Goal: Task Accomplishment & Management: Use online tool/utility

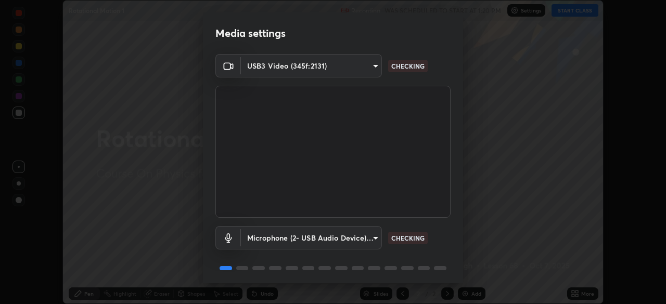
scroll to position [37, 0]
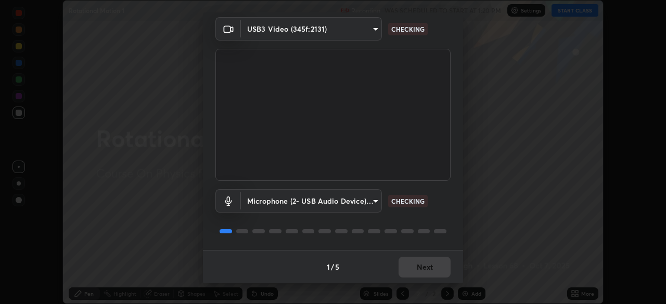
click at [412, 267] on div "1 / 5 Next" at bounding box center [333, 266] width 260 height 33
click at [416, 265] on div "1 / 5 Next" at bounding box center [333, 266] width 260 height 33
click at [424, 266] on div "1 / 5 Next" at bounding box center [333, 266] width 260 height 33
click at [428, 267] on div "1 / 5 Next" at bounding box center [333, 266] width 260 height 33
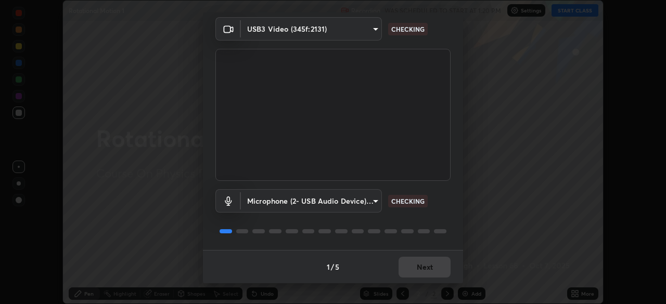
click at [426, 264] on div "1 / 5 Next" at bounding box center [333, 266] width 260 height 33
click at [426, 263] on button "Next" at bounding box center [425, 267] width 52 height 21
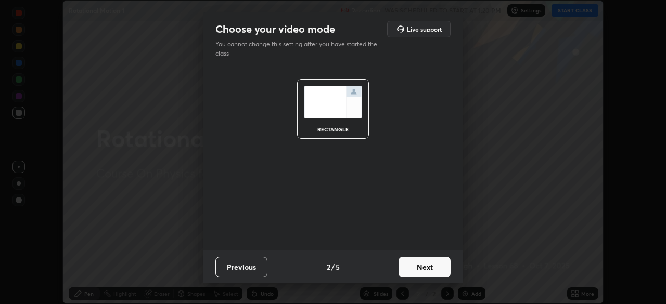
scroll to position [0, 0]
click at [424, 267] on button "Next" at bounding box center [425, 267] width 52 height 21
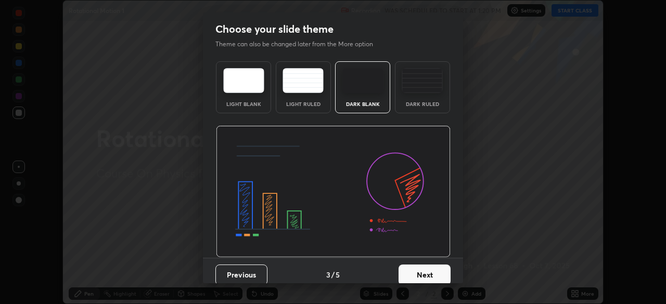
click at [424, 268] on button "Next" at bounding box center [425, 275] width 52 height 21
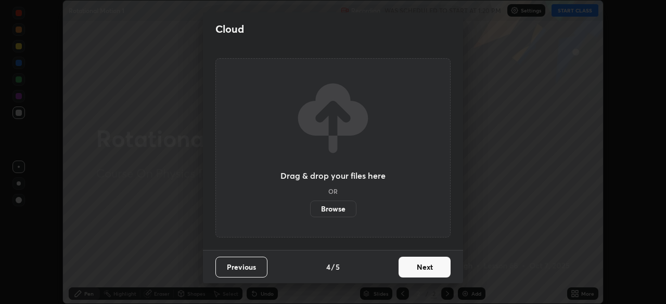
click at [426, 266] on button "Next" at bounding box center [425, 267] width 52 height 21
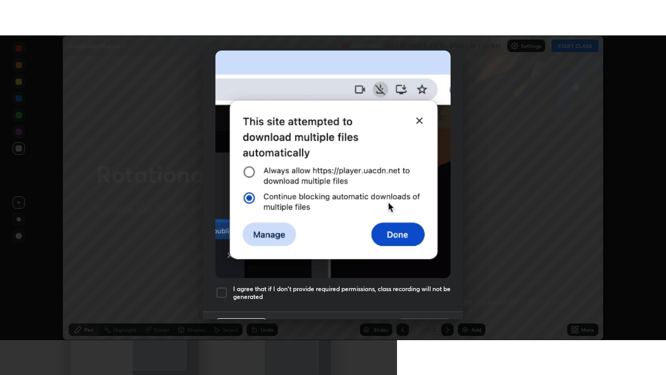
scroll to position [249, 0]
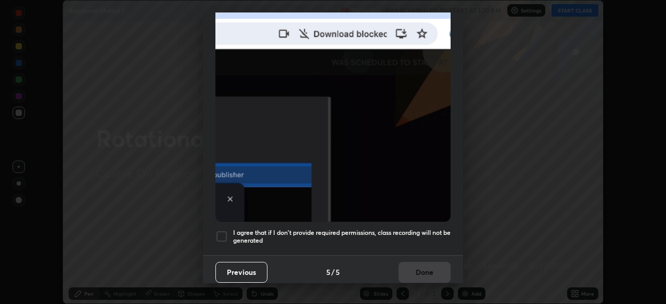
click at [220, 231] on div at bounding box center [221, 237] width 12 height 12
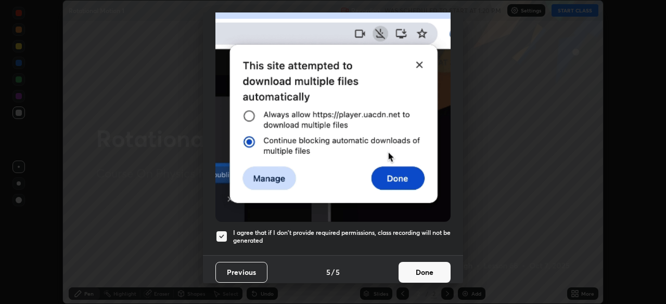
click at [414, 266] on button "Done" at bounding box center [425, 272] width 52 height 21
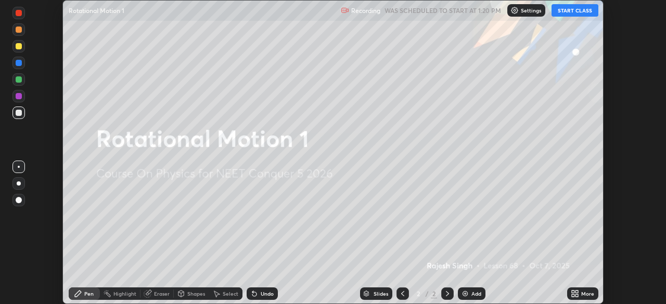
click at [585, 289] on div "More" at bounding box center [582, 294] width 31 height 12
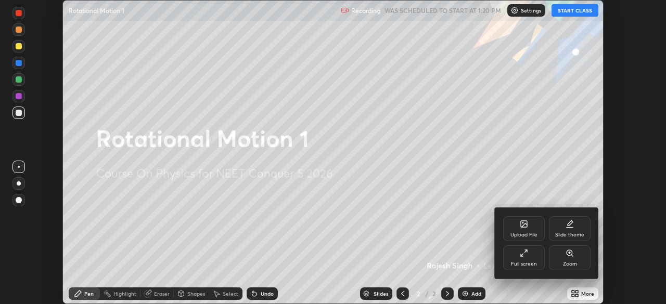
click at [522, 254] on icon at bounding box center [524, 253] width 8 height 8
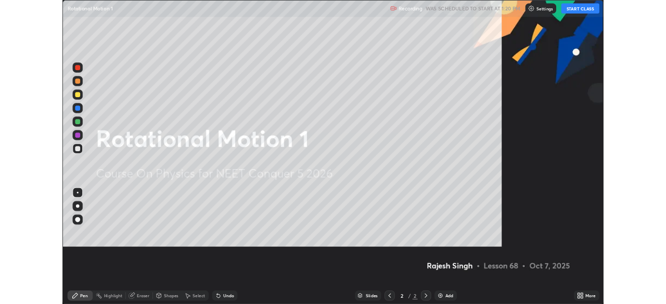
scroll to position [375, 666]
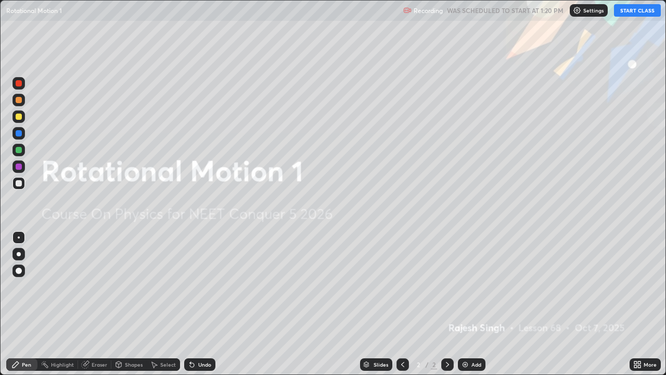
click at [625, 15] on button "START CLASS" at bounding box center [637, 10] width 47 height 12
click at [643, 304] on div "More" at bounding box center [645, 364] width 31 height 12
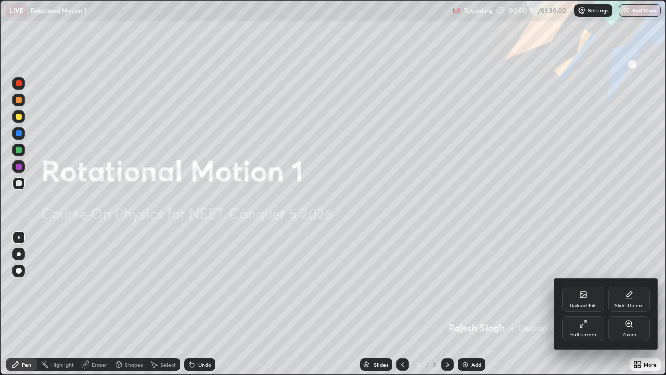
click at [588, 297] on div "Upload File" at bounding box center [583, 299] width 42 height 25
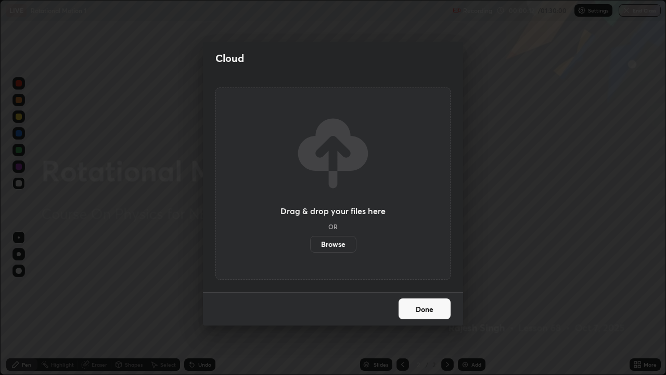
click at [335, 241] on label "Browse" at bounding box center [333, 244] width 46 height 17
click at [310, 241] on input "Browse" at bounding box center [310, 244] width 0 height 17
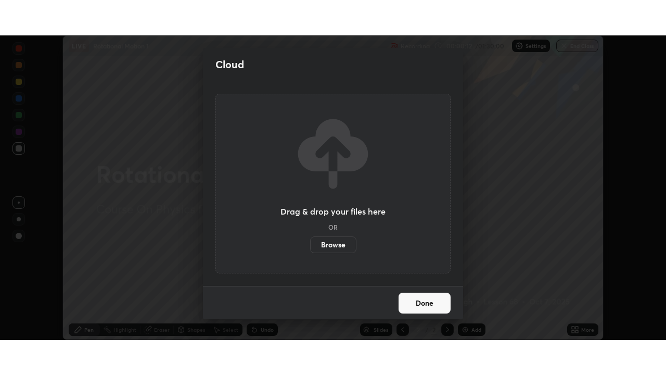
scroll to position [51727, 51366]
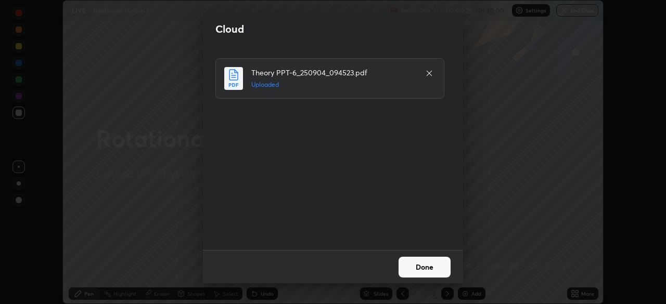
click at [419, 267] on button "Done" at bounding box center [425, 267] width 52 height 21
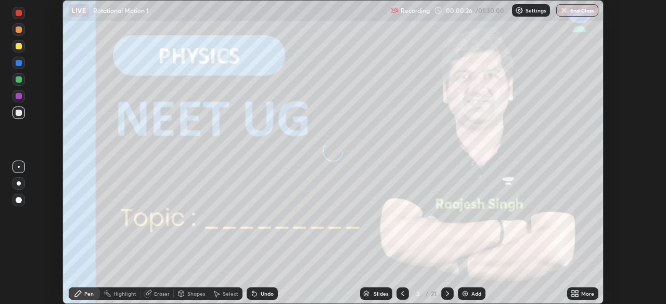
click at [571, 291] on icon at bounding box center [575, 294] width 8 height 8
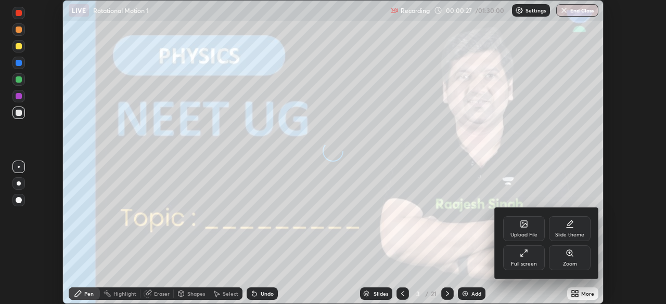
click at [528, 263] on div "Full screen" at bounding box center [524, 264] width 26 height 5
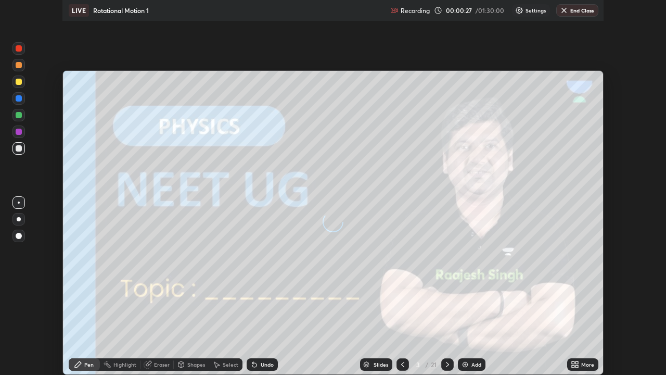
scroll to position [375, 666]
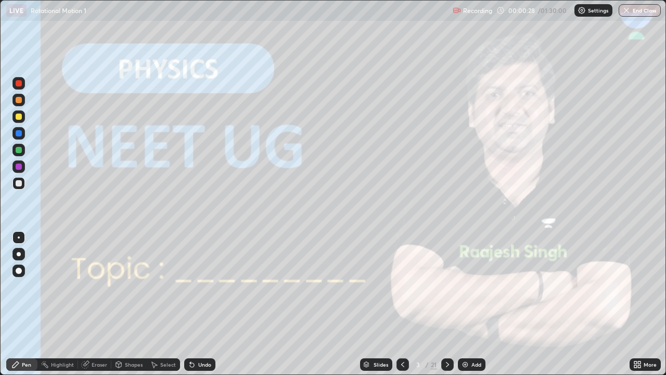
click at [450, 304] on icon at bounding box center [447, 364] width 8 height 8
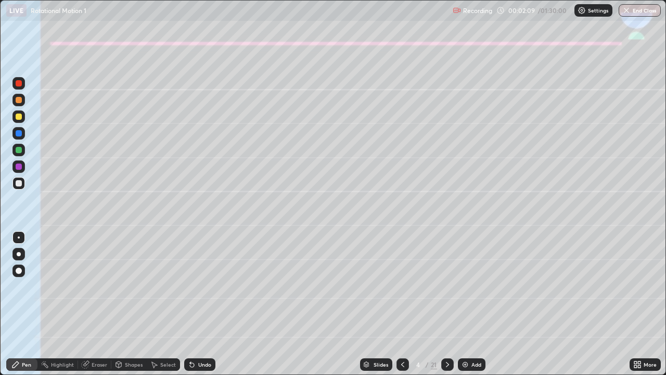
click at [21, 119] on div at bounding box center [19, 116] width 6 height 6
click at [20, 253] on div at bounding box center [19, 254] width 4 height 4
click at [18, 178] on div at bounding box center [18, 183] width 12 height 12
click at [18, 118] on div at bounding box center [19, 116] width 6 height 6
click at [15, 149] on div at bounding box center [18, 150] width 12 height 12
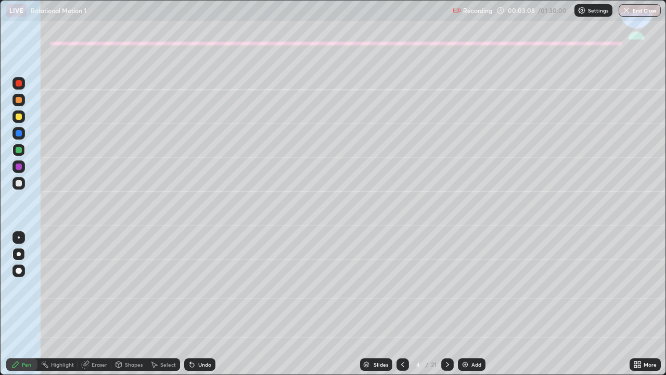
click at [18, 183] on div at bounding box center [19, 183] width 6 height 6
click at [190, 304] on icon at bounding box center [190, 362] width 1 height 1
click at [22, 150] on div at bounding box center [18, 150] width 12 height 12
click at [19, 184] on div at bounding box center [19, 183] width 6 height 6
click at [204, 304] on div "Undo" at bounding box center [199, 364] width 31 height 12
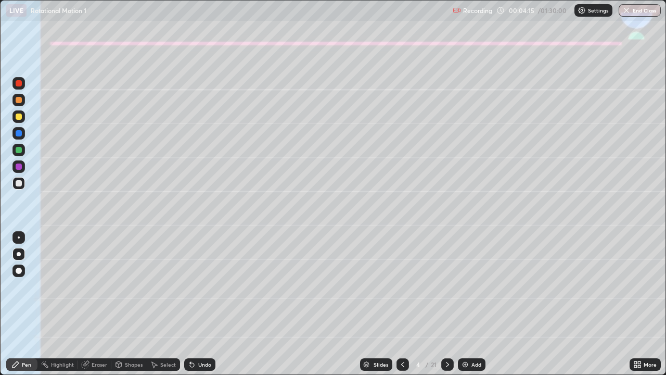
click at [202, 304] on div "Undo" at bounding box center [204, 364] width 13 height 5
click at [201, 304] on div "Undo" at bounding box center [204, 364] width 13 height 5
click at [200, 304] on div "Undo" at bounding box center [199, 364] width 31 height 12
click at [202, 304] on div "Undo" at bounding box center [199, 364] width 31 height 12
click at [200, 304] on div "Undo" at bounding box center [199, 364] width 31 height 12
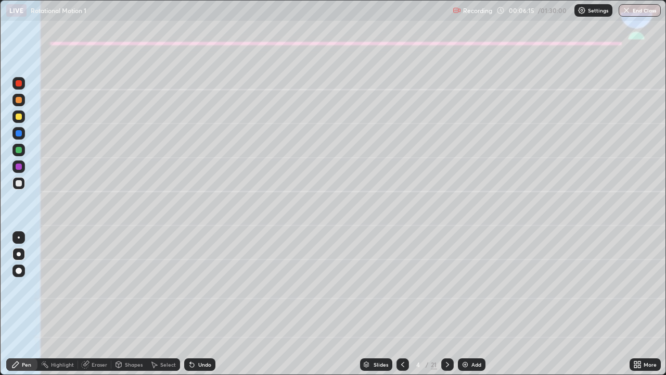
click at [442, 304] on div at bounding box center [447, 364] width 12 height 12
click at [21, 100] on div at bounding box center [19, 100] width 6 height 6
click at [135, 304] on div "Shapes" at bounding box center [128, 364] width 35 height 12
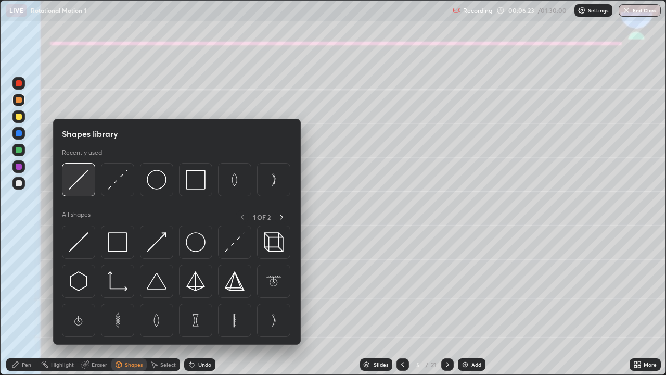
click at [81, 176] on img at bounding box center [79, 180] width 20 height 20
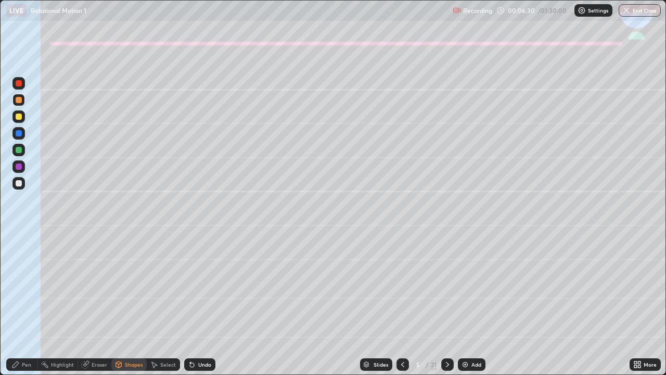
click at [16, 304] on icon at bounding box center [15, 364] width 6 height 6
click at [19, 134] on div at bounding box center [19, 133] width 6 height 6
click at [17, 183] on div at bounding box center [19, 183] width 6 height 6
click at [12, 133] on div at bounding box center [18, 133] width 12 height 12
click at [190, 304] on icon at bounding box center [190, 362] width 1 height 1
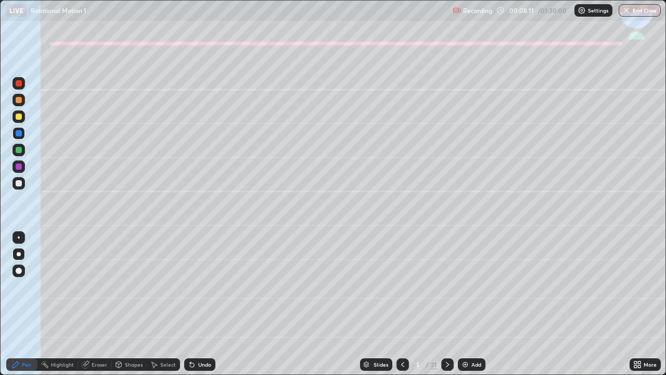
click at [20, 182] on div at bounding box center [19, 183] width 6 height 6
click at [129, 304] on div "Shapes" at bounding box center [134, 364] width 18 height 5
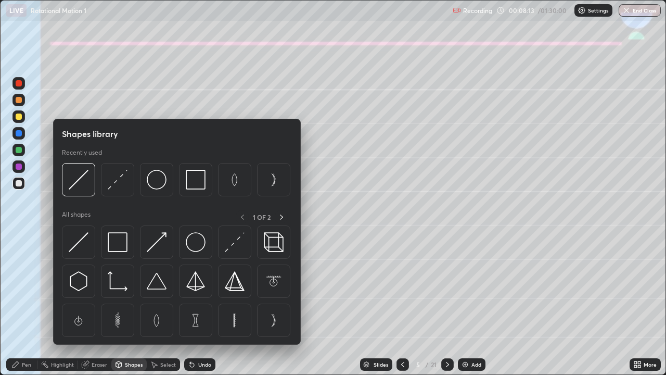
click at [193, 304] on icon at bounding box center [192, 364] width 8 height 8
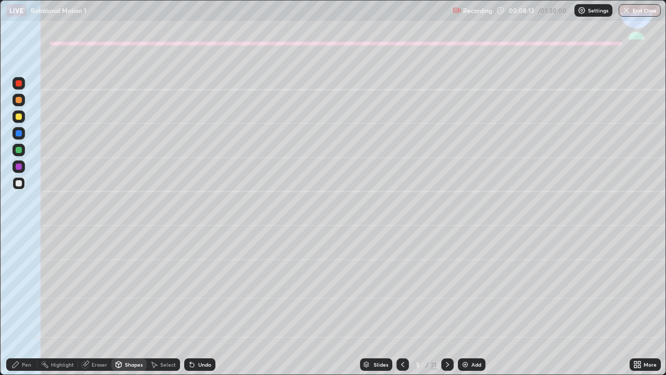
click at [192, 304] on icon at bounding box center [192, 365] width 4 height 4
click at [15, 304] on icon at bounding box center [15, 364] width 6 height 6
click at [18, 132] on div at bounding box center [19, 133] width 6 height 6
click at [131, 304] on div "Shapes" at bounding box center [134, 364] width 18 height 5
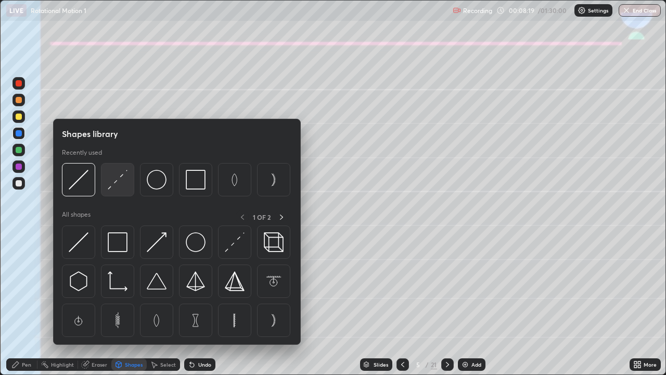
click at [120, 178] on img at bounding box center [118, 180] width 20 height 20
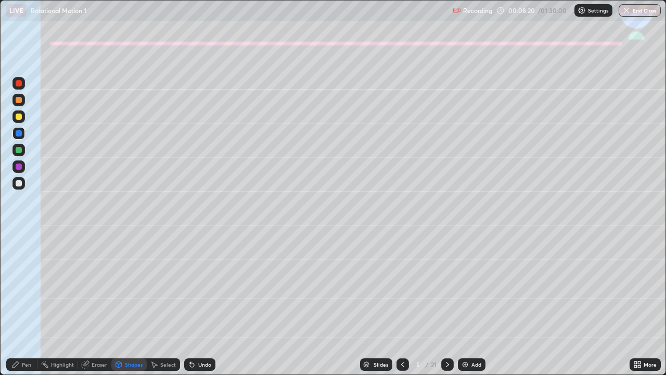
click at [18, 183] on div at bounding box center [19, 183] width 6 height 6
click at [21, 304] on div "Pen" at bounding box center [21, 364] width 31 height 12
click at [198, 304] on div "Undo" at bounding box center [204, 364] width 13 height 5
click at [19, 100] on div at bounding box center [19, 100] width 6 height 6
click at [129, 304] on div "Shapes" at bounding box center [134, 364] width 18 height 5
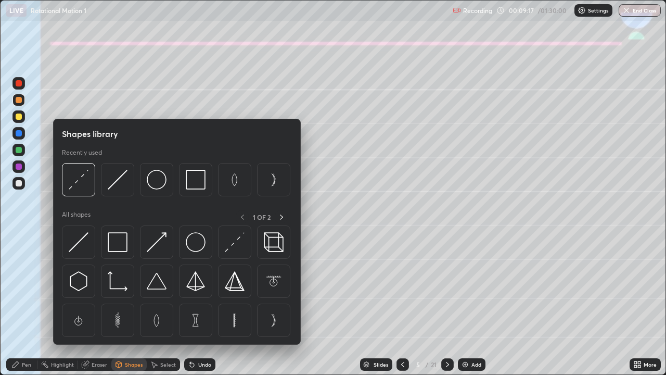
click at [23, 133] on div at bounding box center [18, 133] width 12 height 12
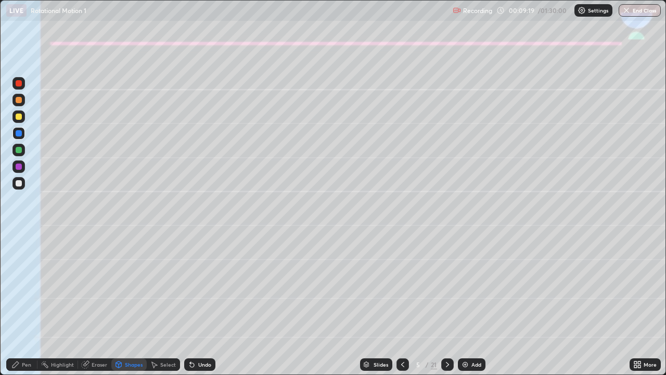
click at [206, 304] on div "Undo" at bounding box center [199, 364] width 31 height 12
click at [23, 304] on div "Pen" at bounding box center [26, 364] width 9 height 5
click at [198, 304] on div "Undo" at bounding box center [199, 364] width 31 height 12
click at [170, 304] on div "Select" at bounding box center [168, 364] width 16 height 5
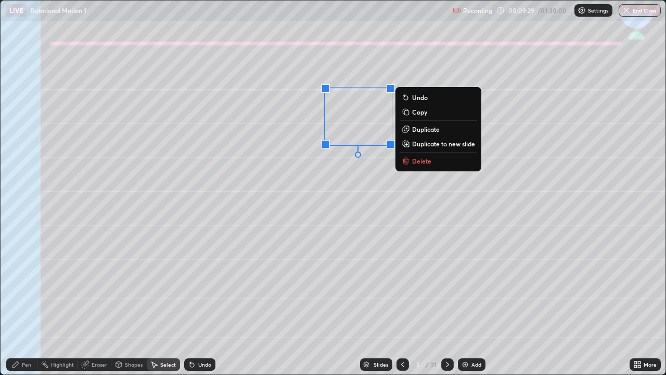
click at [426, 129] on p "Duplicate" at bounding box center [426, 129] width 28 height 8
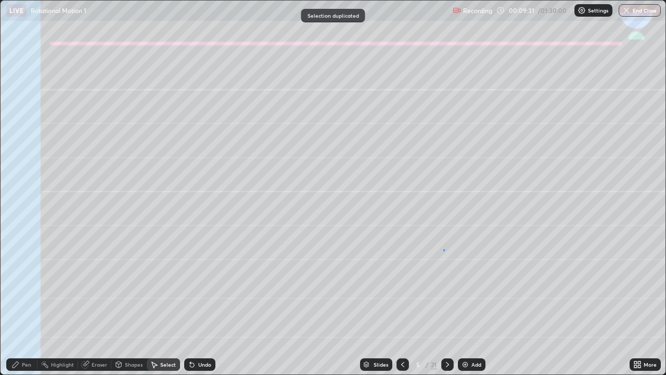
click at [445, 249] on div "0 ° Undo Copy Duplicate Duplicate to new slide Delete" at bounding box center [333, 188] width 665 height 374
click at [28, 304] on div "Pen" at bounding box center [26, 364] width 9 height 5
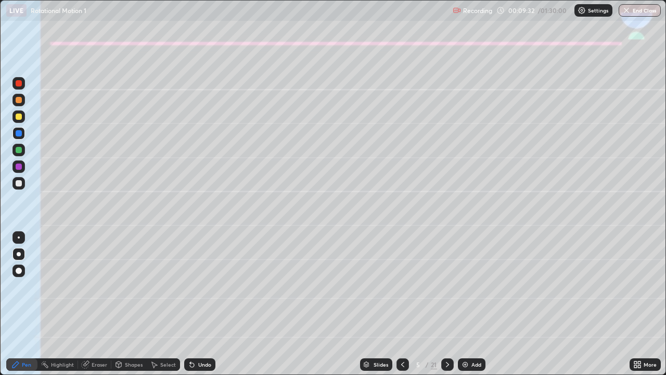
click at [19, 178] on div at bounding box center [18, 183] width 12 height 12
click at [135, 304] on div "Shapes" at bounding box center [134, 364] width 18 height 5
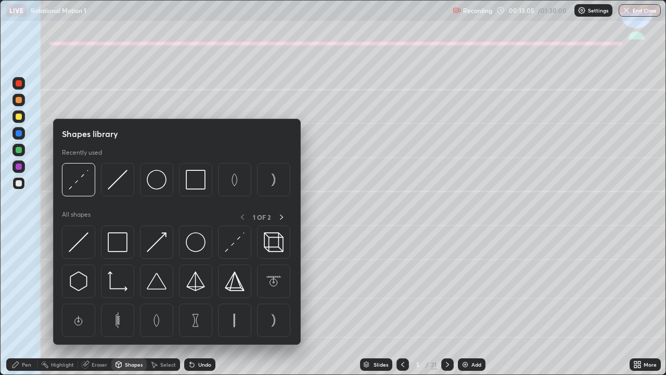
click at [20, 102] on div at bounding box center [19, 100] width 6 height 6
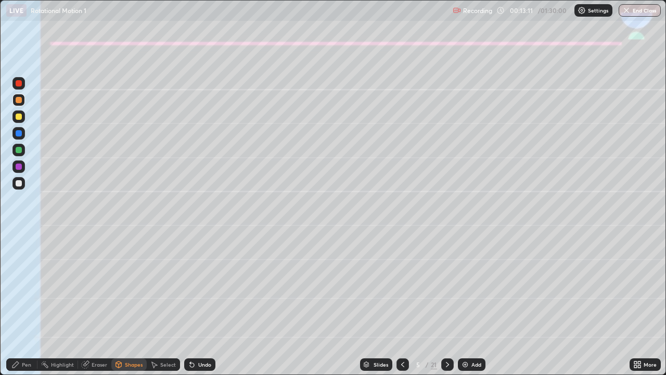
click at [30, 304] on div "Pen" at bounding box center [26, 364] width 9 height 5
click at [21, 134] on div at bounding box center [19, 133] width 6 height 6
click at [140, 304] on div "Shapes" at bounding box center [128, 364] width 35 height 12
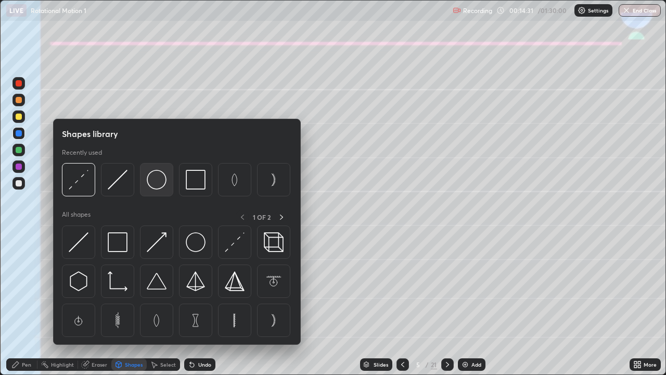
click at [164, 183] on img at bounding box center [157, 180] width 20 height 20
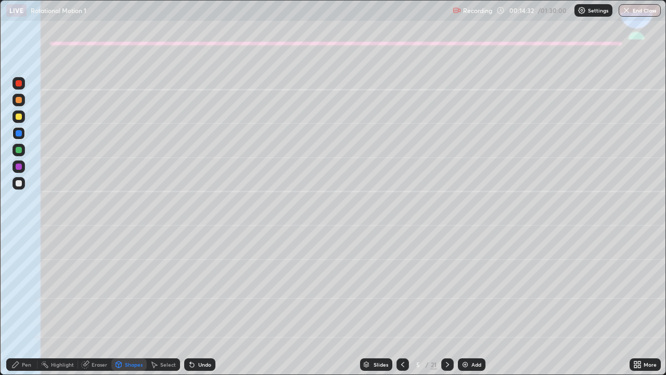
click at [19, 135] on div at bounding box center [19, 133] width 6 height 6
click at [32, 304] on div "Pen" at bounding box center [21, 364] width 31 height 12
click at [21, 134] on div at bounding box center [19, 133] width 6 height 6
click at [19, 144] on div at bounding box center [18, 150] width 12 height 12
click at [402, 304] on icon at bounding box center [403, 364] width 8 height 8
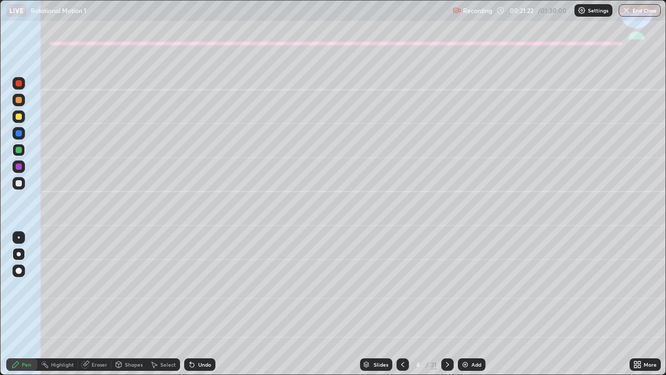
click at [447, 304] on icon at bounding box center [447, 364] width 8 height 8
click at [446, 304] on icon at bounding box center [447, 364] width 8 height 8
click at [21, 117] on div at bounding box center [19, 116] width 6 height 6
click at [18, 149] on div at bounding box center [19, 150] width 6 height 6
click at [194, 304] on icon at bounding box center [192, 364] width 8 height 8
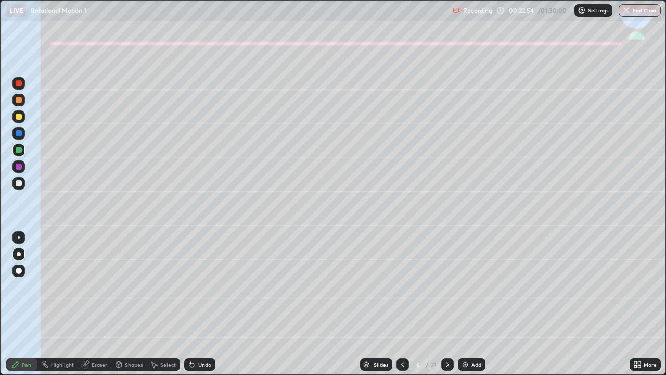
click at [192, 304] on icon at bounding box center [192, 365] width 4 height 4
click at [198, 304] on div "Undo" at bounding box center [204, 364] width 13 height 5
click at [195, 304] on icon at bounding box center [192, 364] width 8 height 8
click at [194, 304] on icon at bounding box center [192, 364] width 8 height 8
click at [20, 150] on div at bounding box center [19, 150] width 6 height 6
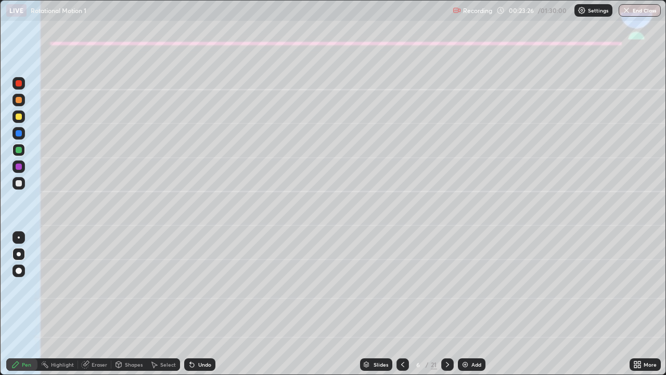
click at [22, 167] on div at bounding box center [18, 166] width 12 height 12
click at [134, 304] on div "Shapes" at bounding box center [134, 364] width 18 height 5
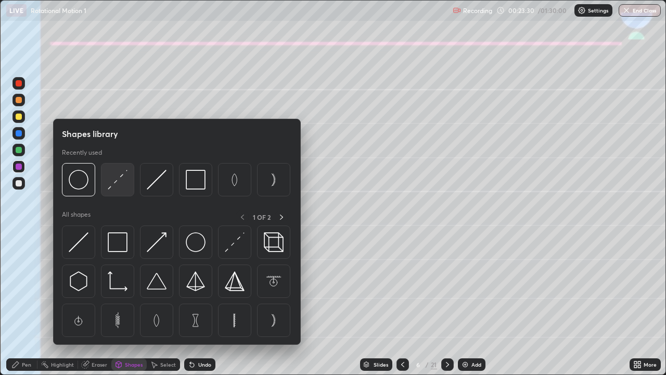
click at [115, 182] on img at bounding box center [118, 180] width 20 height 20
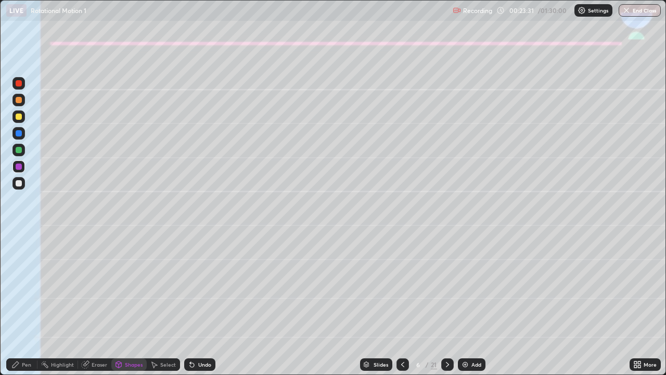
click at [23, 304] on div "Pen" at bounding box center [26, 364] width 9 height 5
click at [130, 304] on div "Shapes" at bounding box center [134, 364] width 18 height 5
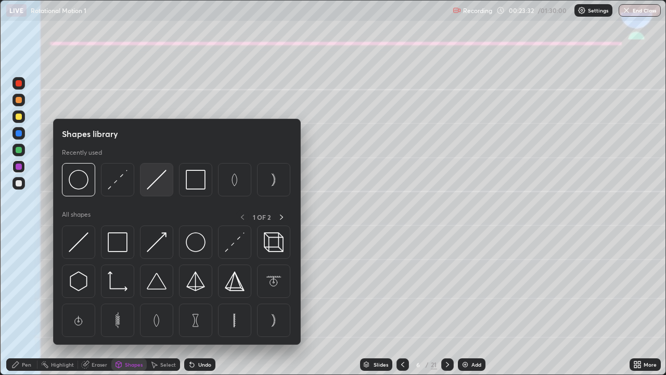
click at [156, 184] on img at bounding box center [157, 180] width 20 height 20
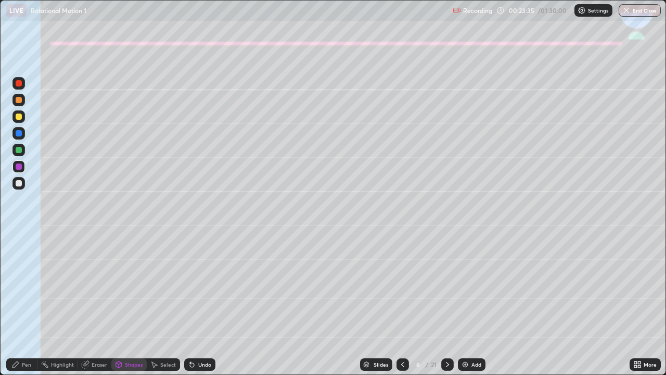
click at [21, 304] on div "Pen" at bounding box center [21, 364] width 31 height 12
click at [16, 185] on div at bounding box center [18, 183] width 12 height 12
click at [18, 117] on div at bounding box center [19, 116] width 6 height 6
click at [17, 186] on div at bounding box center [19, 183] width 6 height 6
click at [200, 304] on div "Undo" at bounding box center [204, 364] width 13 height 5
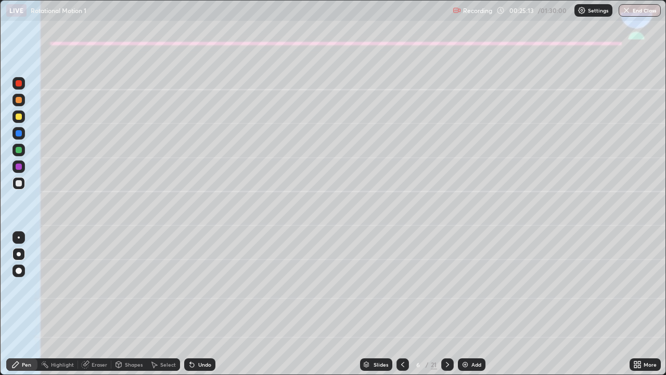
click at [197, 304] on div "Undo" at bounding box center [199, 364] width 31 height 12
click at [23, 118] on div at bounding box center [18, 116] width 12 height 12
click at [18, 184] on div at bounding box center [19, 183] width 6 height 6
click at [204, 304] on div "Undo" at bounding box center [204, 364] width 13 height 5
click at [203, 304] on div "Undo" at bounding box center [204, 364] width 13 height 5
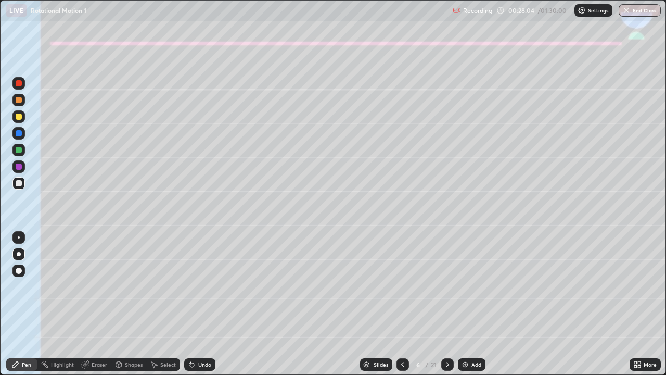
click at [203, 304] on div "Undo" at bounding box center [204, 364] width 13 height 5
click at [202, 304] on div "Undo" at bounding box center [204, 364] width 13 height 5
click at [14, 101] on div at bounding box center [18, 100] width 12 height 12
click at [10, 304] on div "Erase all" at bounding box center [18, 187] width 25 height 333
click at [445, 304] on icon at bounding box center [447, 364] width 8 height 8
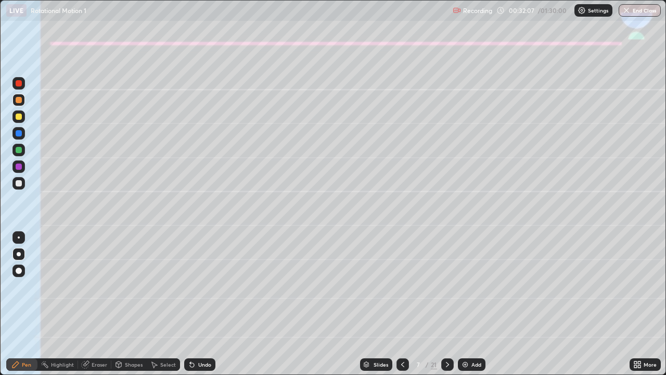
click at [17, 120] on div at bounding box center [18, 116] width 12 height 12
click at [129, 304] on div "Shapes" at bounding box center [134, 364] width 18 height 5
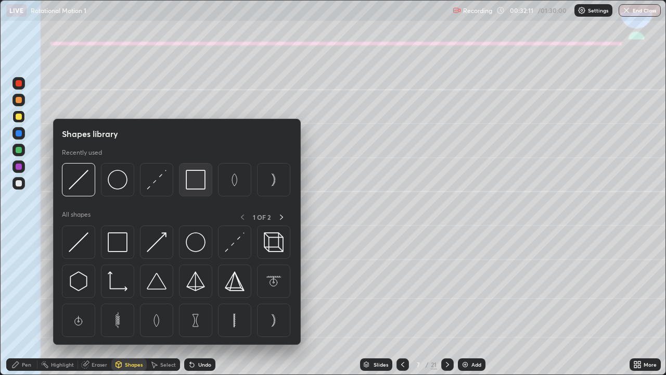
click at [197, 178] on img at bounding box center [196, 180] width 20 height 20
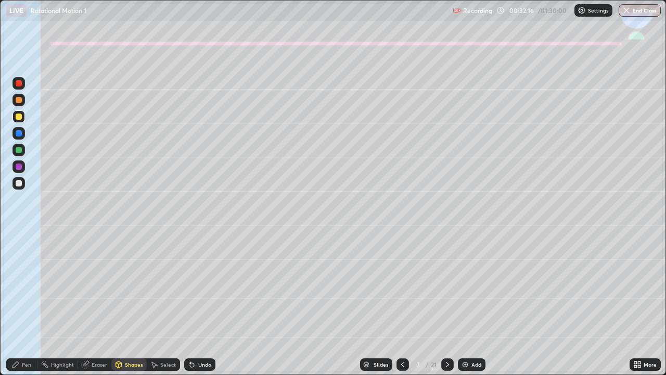
click at [29, 304] on div "Pen" at bounding box center [21, 364] width 31 height 12
click at [18, 150] on div at bounding box center [19, 150] width 6 height 6
click at [195, 304] on div "Undo" at bounding box center [199, 364] width 31 height 12
click at [198, 304] on div "Undo" at bounding box center [204, 364] width 13 height 5
click at [199, 304] on div "Undo" at bounding box center [204, 364] width 13 height 5
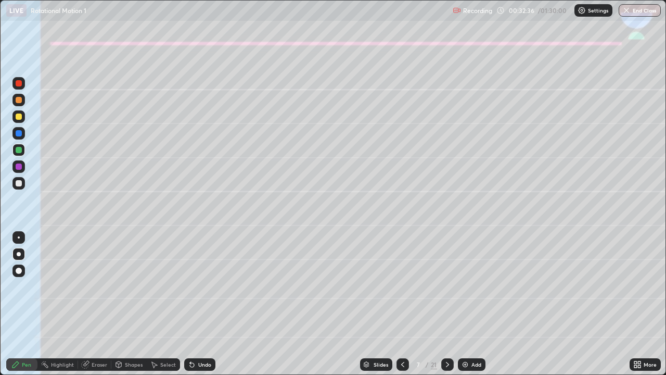
click at [192, 304] on icon at bounding box center [192, 365] width 4 height 4
click at [190, 304] on icon at bounding box center [192, 365] width 4 height 4
click at [18, 183] on div at bounding box center [19, 183] width 6 height 6
click at [19, 182] on div at bounding box center [19, 183] width 6 height 6
click at [95, 304] on div "Eraser" at bounding box center [94, 364] width 33 height 12
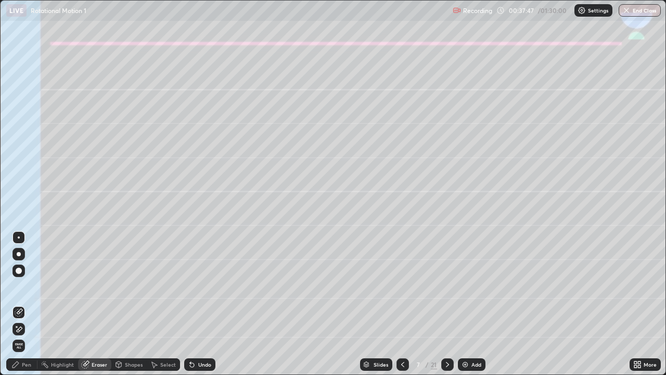
click at [28, 304] on div "Pen" at bounding box center [21, 364] width 31 height 12
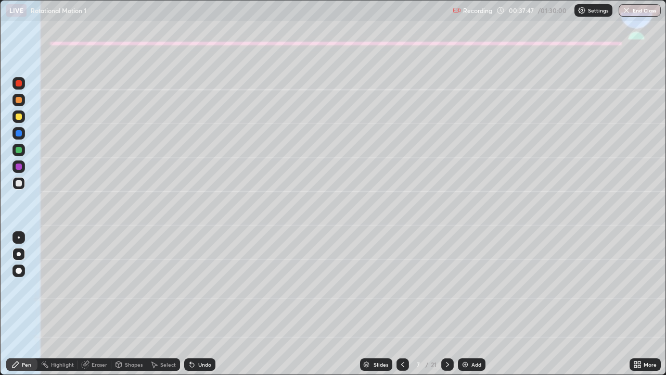
click at [17, 150] on div at bounding box center [19, 150] width 6 height 6
click at [23, 182] on div at bounding box center [18, 183] width 12 height 12
click at [446, 304] on icon at bounding box center [447, 364] width 3 height 5
click at [18, 119] on div at bounding box center [19, 116] width 6 height 6
click at [131, 304] on div "Shapes" at bounding box center [134, 364] width 18 height 5
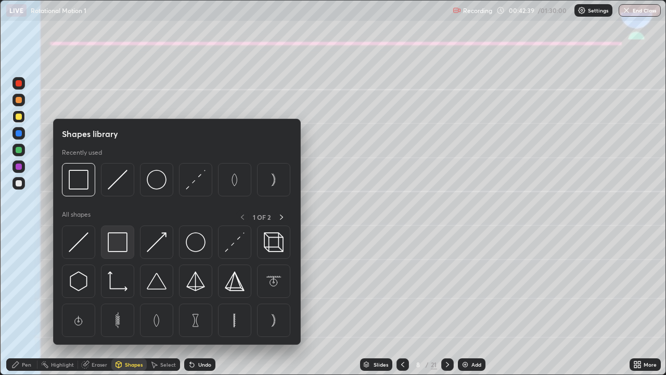
click at [118, 243] on img at bounding box center [118, 242] width 20 height 20
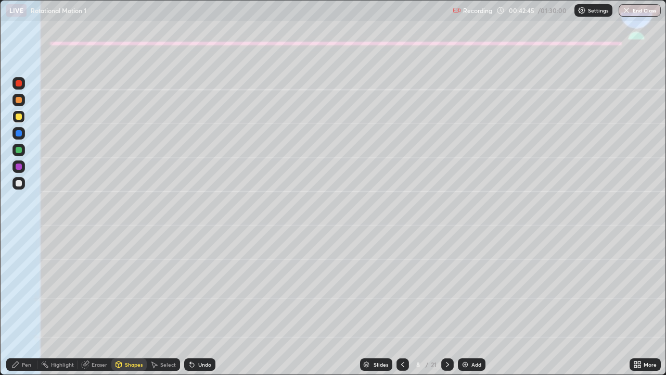
click at [10, 304] on div "Pen" at bounding box center [21, 364] width 31 height 12
click at [190, 304] on icon at bounding box center [192, 365] width 4 height 4
click at [20, 185] on div at bounding box center [19, 183] width 6 height 6
click at [125, 304] on div "Shapes" at bounding box center [134, 364] width 18 height 5
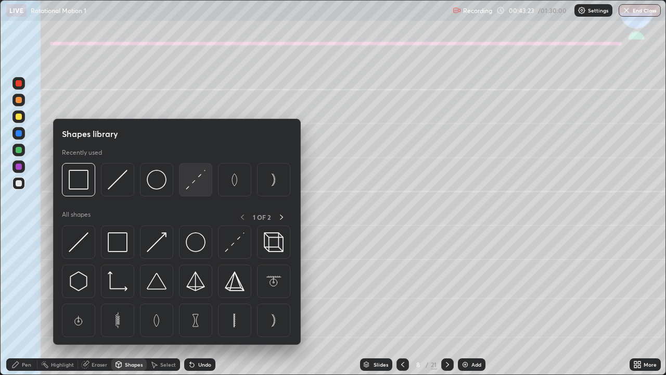
click at [194, 183] on img at bounding box center [196, 180] width 20 height 20
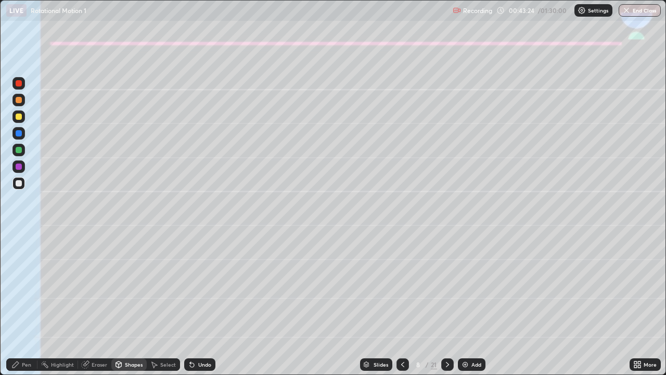
click at [21, 148] on div at bounding box center [19, 150] width 6 height 6
click at [20, 304] on icon at bounding box center [15, 364] width 8 height 8
click at [198, 304] on div "Undo" at bounding box center [204, 364] width 13 height 5
click at [21, 185] on div at bounding box center [19, 183] width 6 height 6
click at [131, 304] on div "Shapes" at bounding box center [134, 364] width 18 height 5
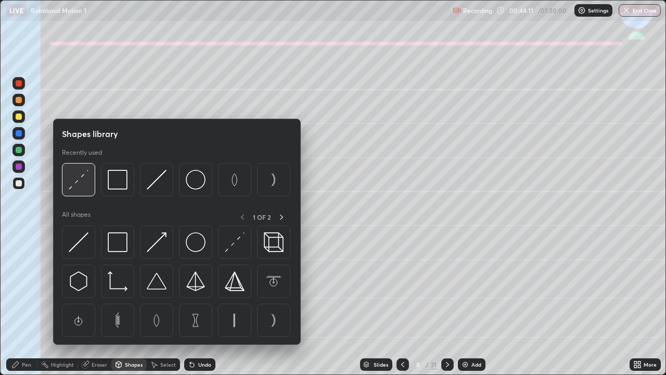
click at [80, 181] on img at bounding box center [79, 180] width 20 height 20
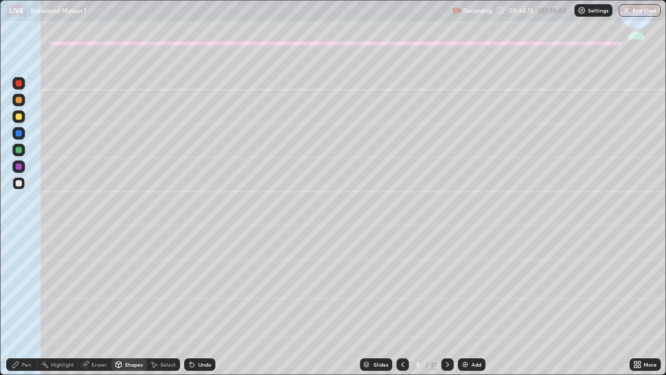
click at [26, 304] on div "Pen" at bounding box center [26, 364] width 9 height 5
click at [19, 102] on div at bounding box center [19, 100] width 6 height 6
click at [190, 304] on icon at bounding box center [190, 362] width 1 height 1
click at [190, 304] on icon at bounding box center [192, 365] width 4 height 4
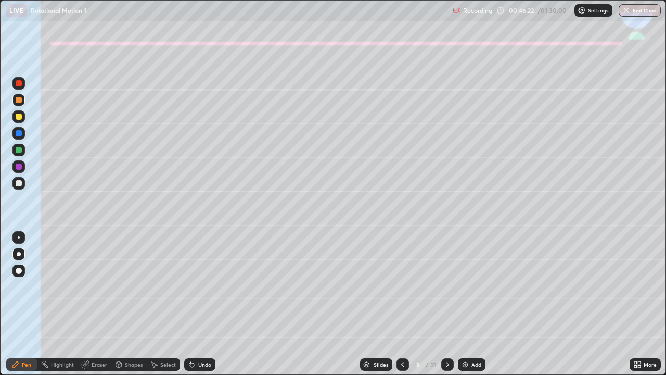
click at [190, 304] on icon at bounding box center [190, 362] width 1 height 1
click at [446, 304] on icon at bounding box center [447, 364] width 3 height 5
click at [20, 118] on div at bounding box center [19, 116] width 6 height 6
click at [130, 304] on div "Shapes" at bounding box center [134, 364] width 18 height 5
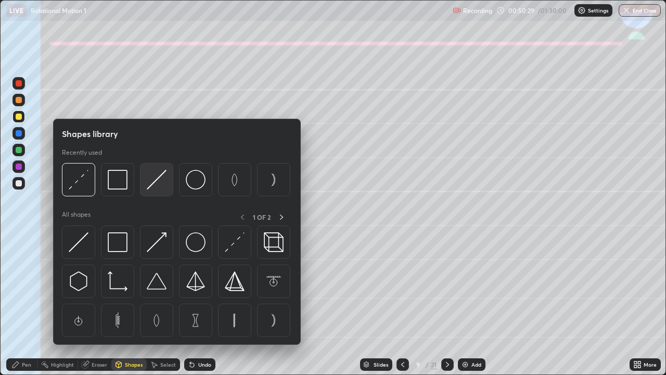
click at [152, 182] on img at bounding box center [157, 180] width 20 height 20
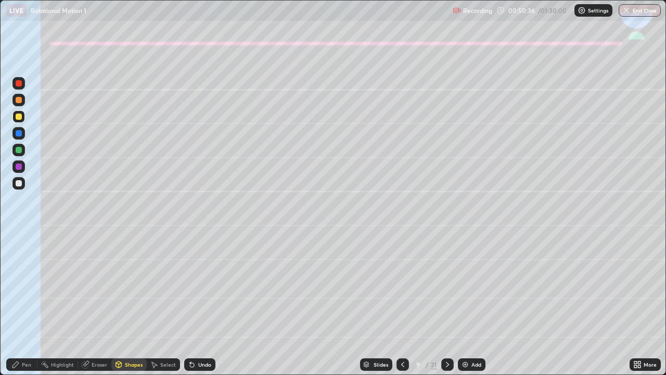
click at [24, 304] on div "Pen" at bounding box center [21, 364] width 31 height 12
click at [190, 304] on icon at bounding box center [192, 365] width 4 height 4
click at [17, 184] on div at bounding box center [19, 183] width 6 height 6
click at [125, 304] on div "Shapes" at bounding box center [134, 364] width 18 height 5
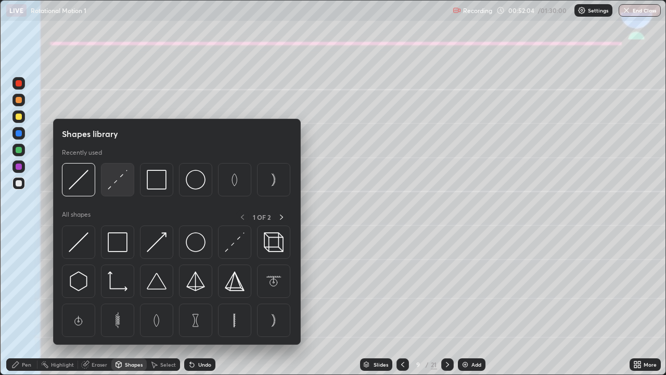
click at [117, 182] on img at bounding box center [118, 180] width 20 height 20
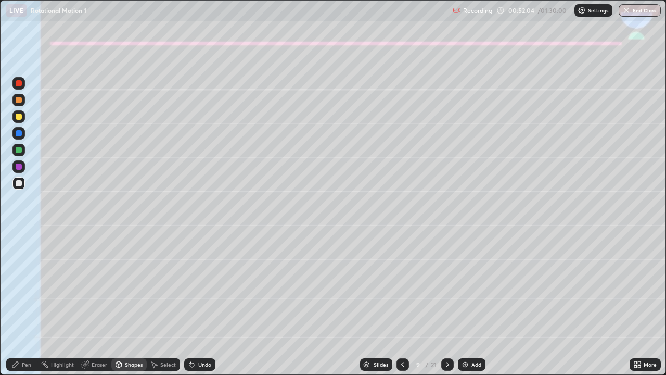
click at [19, 147] on div at bounding box center [19, 150] width 6 height 6
click at [20, 304] on div "Pen" at bounding box center [21, 364] width 31 height 12
click at [194, 304] on icon at bounding box center [192, 364] width 8 height 8
click at [17, 185] on div at bounding box center [19, 183] width 6 height 6
click at [191, 304] on icon at bounding box center [192, 365] width 4 height 4
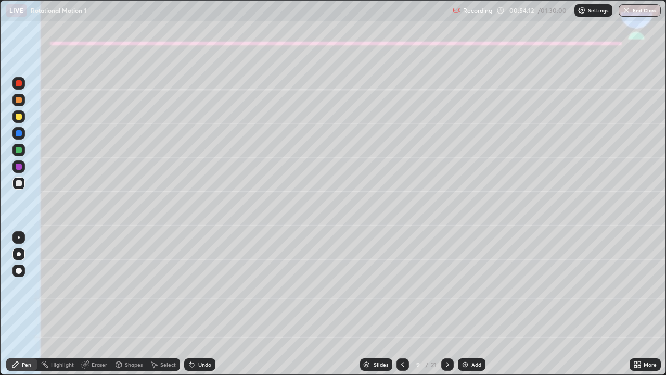
click at [99, 304] on div "Eraser" at bounding box center [100, 364] width 16 height 5
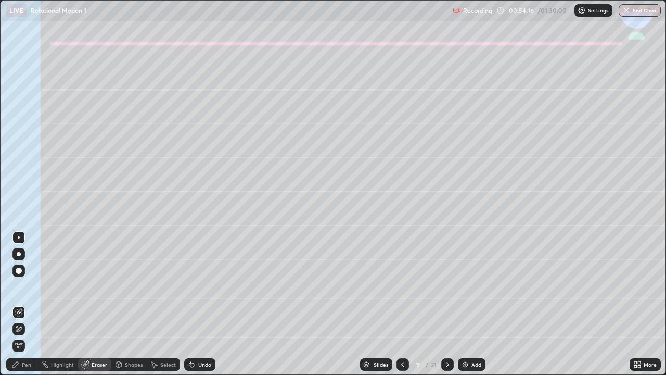
click at [28, 304] on div "Pen" at bounding box center [26, 364] width 9 height 5
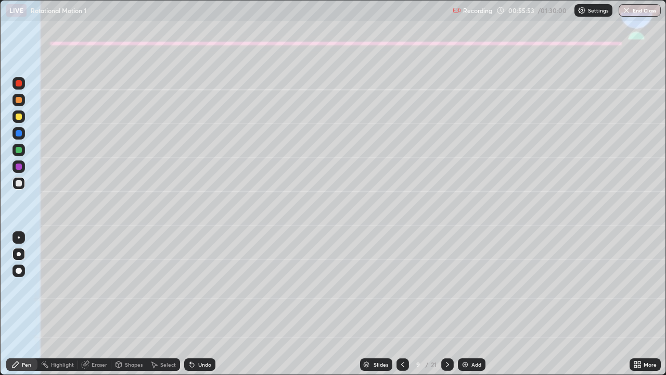
click at [446, 304] on icon at bounding box center [447, 364] width 8 height 8
click at [402, 304] on icon at bounding box center [403, 364] width 8 height 8
click at [443, 304] on icon at bounding box center [447, 364] width 8 height 8
click at [20, 116] on div at bounding box center [19, 116] width 6 height 6
click at [132, 304] on div "Shapes" at bounding box center [134, 364] width 18 height 5
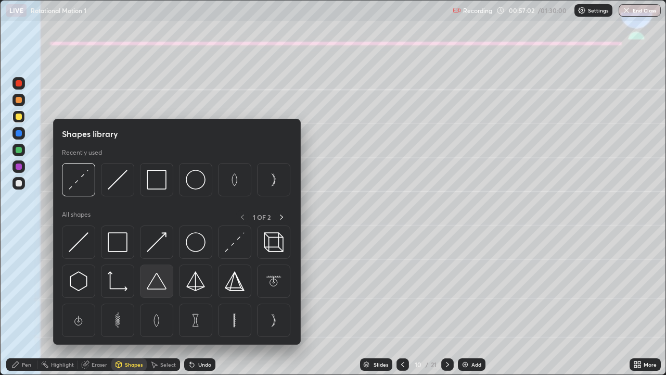
click at [159, 284] on img at bounding box center [157, 281] width 20 height 20
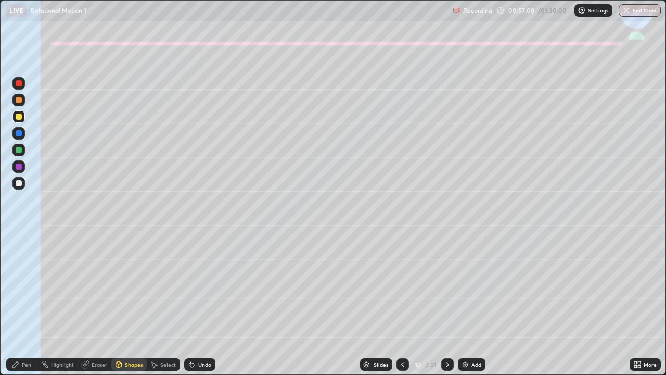
click at [198, 304] on div "Undo" at bounding box center [204, 364] width 13 height 5
click at [189, 304] on div "Undo" at bounding box center [199, 364] width 31 height 12
click at [190, 304] on icon at bounding box center [192, 365] width 4 height 4
click at [26, 304] on div "Pen" at bounding box center [26, 364] width 9 height 5
click at [14, 180] on div at bounding box center [18, 183] width 12 height 12
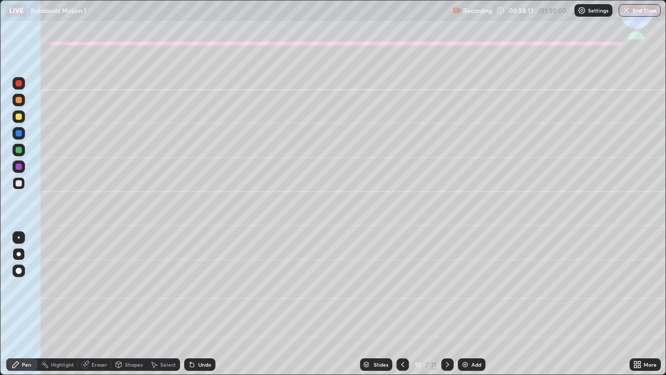
click at [130, 304] on div "Shapes" at bounding box center [128, 364] width 35 height 12
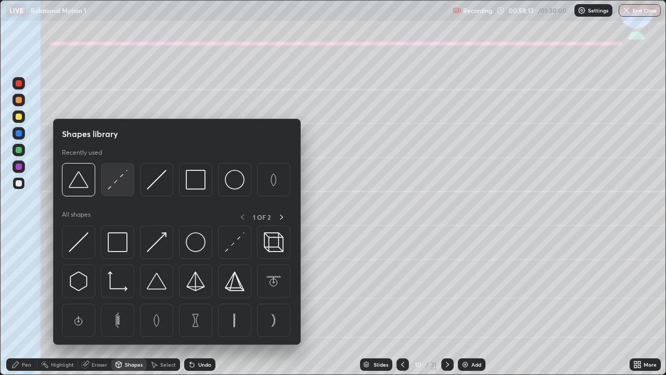
click at [114, 180] on img at bounding box center [118, 180] width 20 height 20
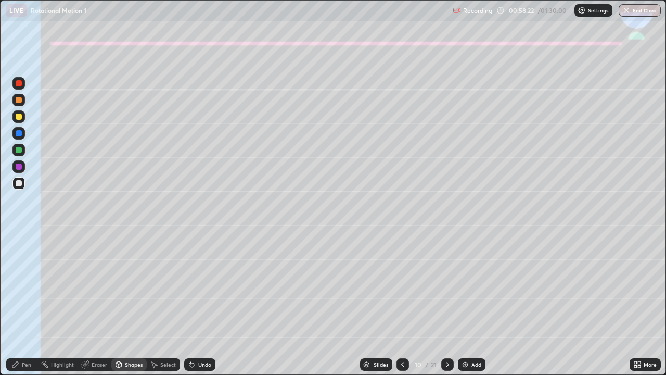
click at [19, 150] on div at bounding box center [19, 150] width 6 height 6
click at [20, 133] on div at bounding box center [19, 133] width 6 height 6
click at [28, 304] on div "Pen" at bounding box center [21, 364] width 31 height 12
click at [18, 167] on div at bounding box center [19, 166] width 6 height 6
click at [20, 183] on div at bounding box center [19, 183] width 6 height 6
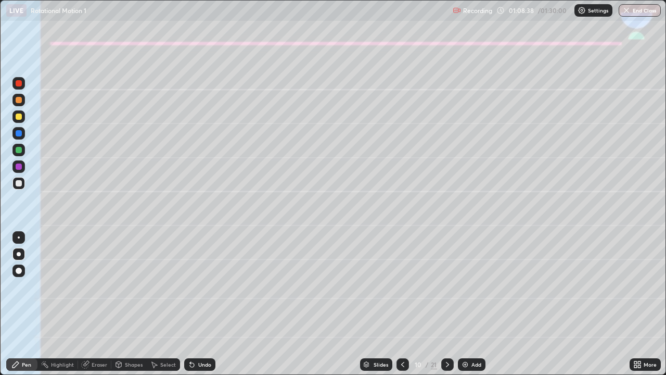
click at [446, 304] on icon at bounding box center [447, 364] width 8 height 8
click at [18, 254] on div at bounding box center [19, 254] width 4 height 4
click at [15, 116] on div at bounding box center [18, 116] width 12 height 12
click at [199, 304] on div "Undo" at bounding box center [204, 364] width 13 height 5
click at [20, 185] on div at bounding box center [19, 183] width 6 height 6
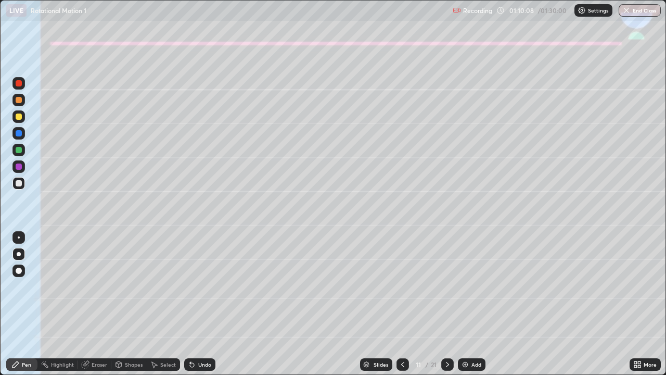
click at [18, 150] on div at bounding box center [19, 150] width 6 height 6
click at [20, 182] on div at bounding box center [19, 183] width 6 height 6
click at [134, 304] on div "Shapes" at bounding box center [134, 364] width 18 height 5
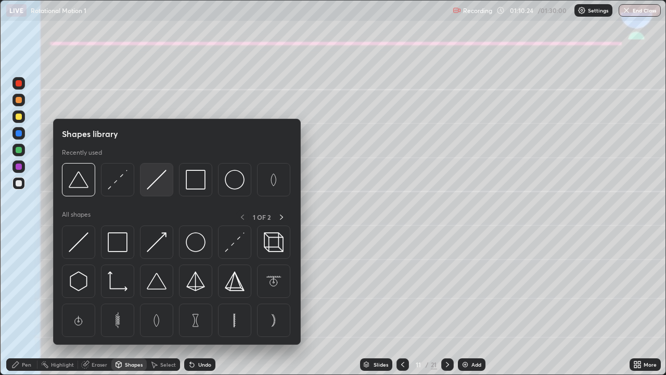
click at [151, 182] on img at bounding box center [157, 180] width 20 height 20
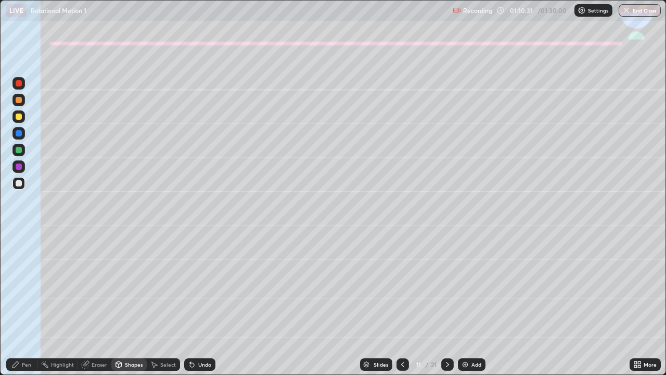
click at [21, 304] on div "Pen" at bounding box center [21, 364] width 31 height 12
click at [15, 165] on div at bounding box center [18, 166] width 12 height 12
click at [194, 304] on icon at bounding box center [192, 364] width 8 height 8
click at [21, 182] on div at bounding box center [19, 183] width 6 height 6
click at [18, 167] on div at bounding box center [19, 166] width 6 height 6
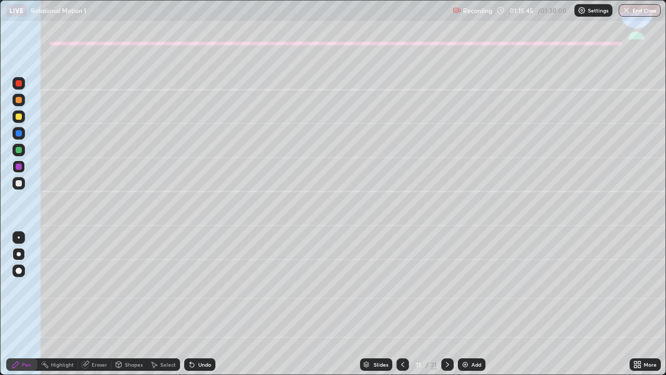
click at [99, 304] on div "Eraser" at bounding box center [100, 364] width 16 height 5
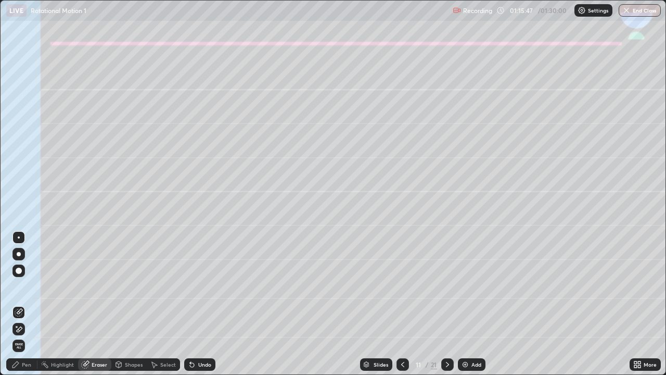
click at [25, 304] on div "Pen" at bounding box center [26, 364] width 9 height 5
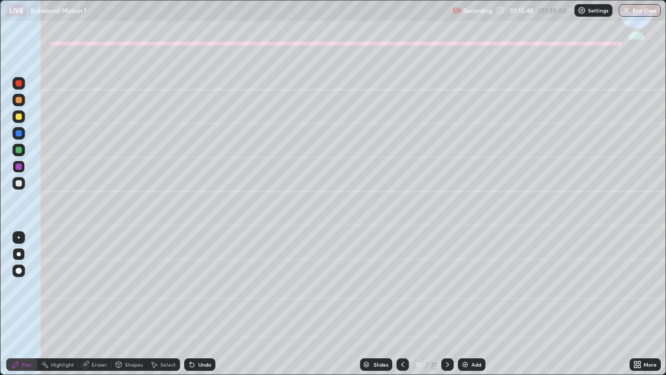
click at [18, 185] on div at bounding box center [19, 183] width 6 height 6
click at [446, 304] on icon at bounding box center [447, 364] width 8 height 8
click at [17, 134] on div at bounding box center [19, 133] width 6 height 6
click at [127, 304] on div "Shapes" at bounding box center [134, 364] width 18 height 5
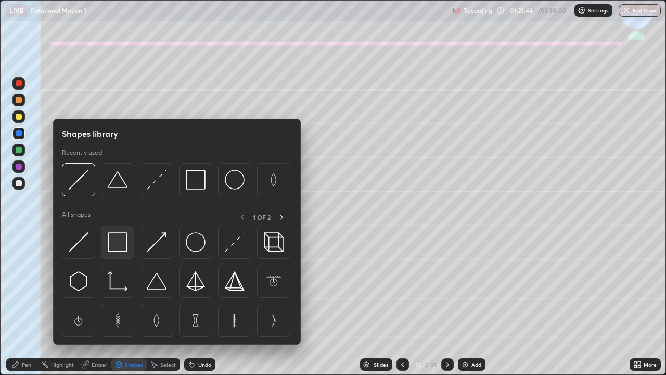
click at [119, 241] on img at bounding box center [118, 242] width 20 height 20
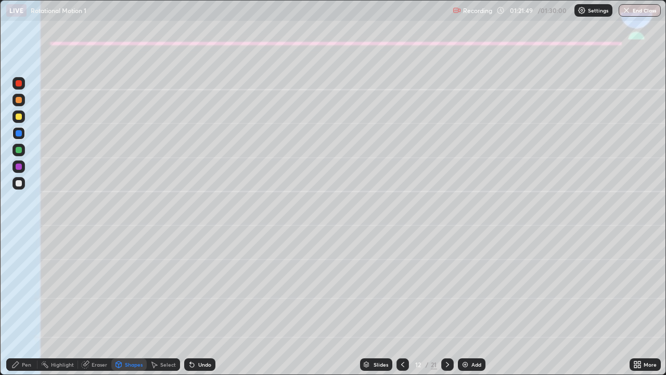
click at [21, 304] on div "Pen" at bounding box center [21, 364] width 31 height 12
click at [14, 184] on div at bounding box center [18, 183] width 12 height 12
click at [193, 304] on icon at bounding box center [192, 364] width 8 height 8
click at [190, 304] on icon at bounding box center [192, 365] width 4 height 4
click at [19, 165] on div at bounding box center [19, 166] width 6 height 6
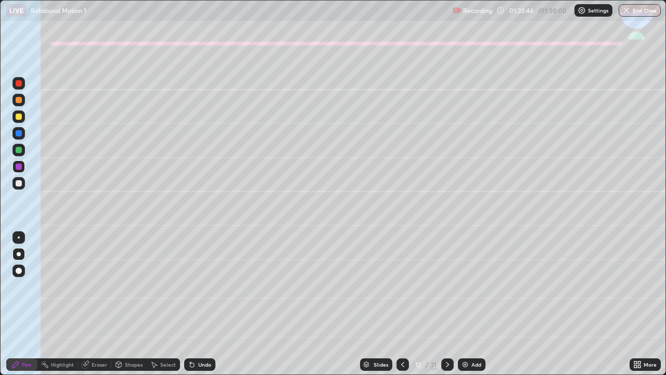
click at [641, 12] on button "End Class" at bounding box center [640, 10] width 42 height 12
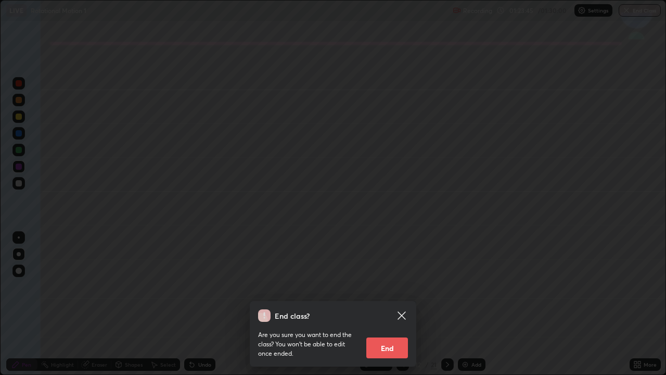
click at [385, 304] on button "End" at bounding box center [387, 347] width 42 height 21
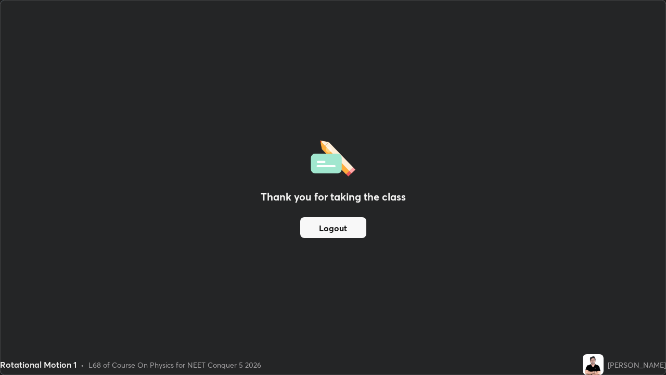
click at [330, 226] on button "Logout" at bounding box center [333, 227] width 66 height 21
